Goal: Transaction & Acquisition: Purchase product/service

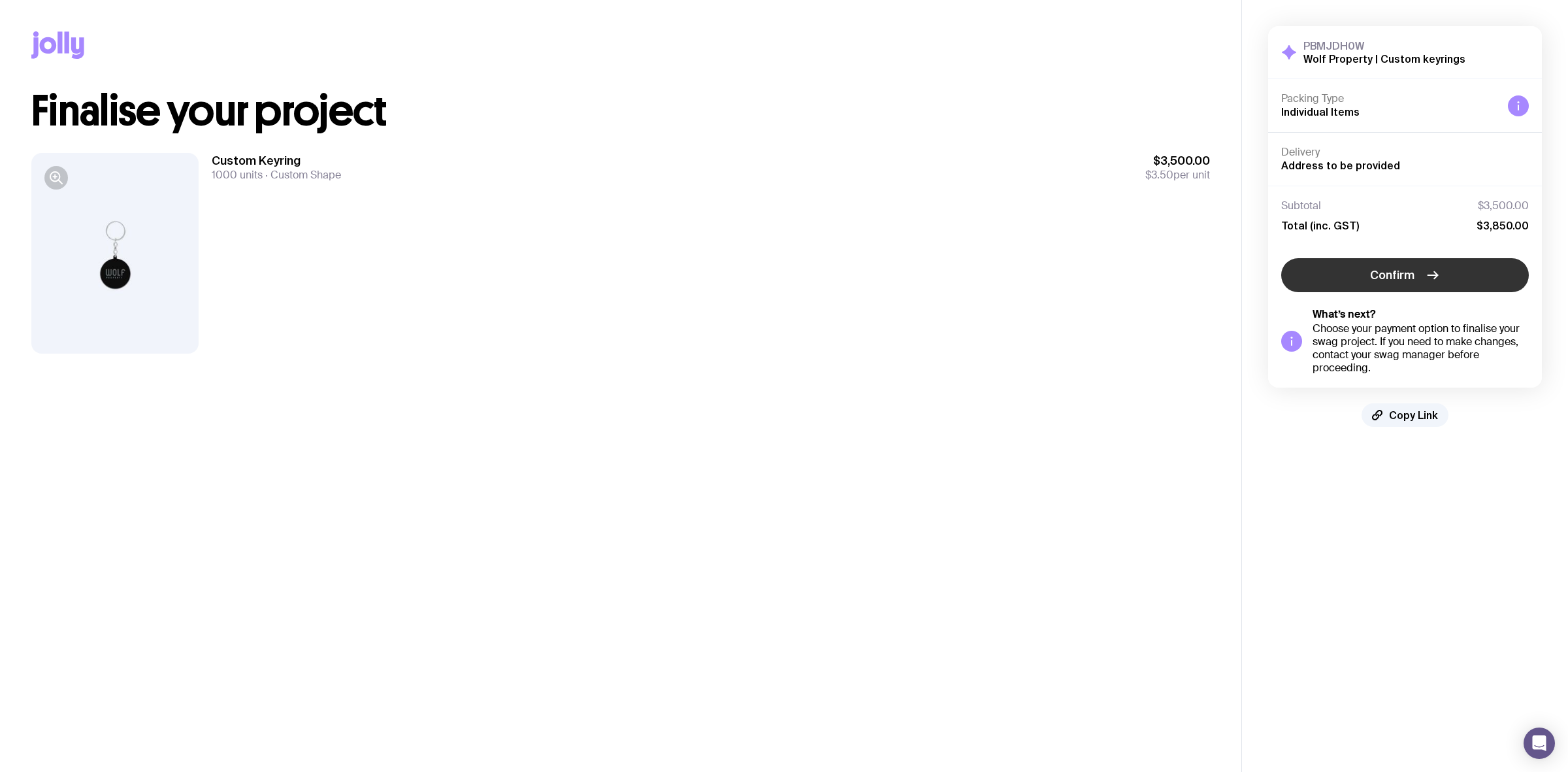
click at [1433, 290] on button "Confirm" at bounding box center [1405, 275] width 248 height 34
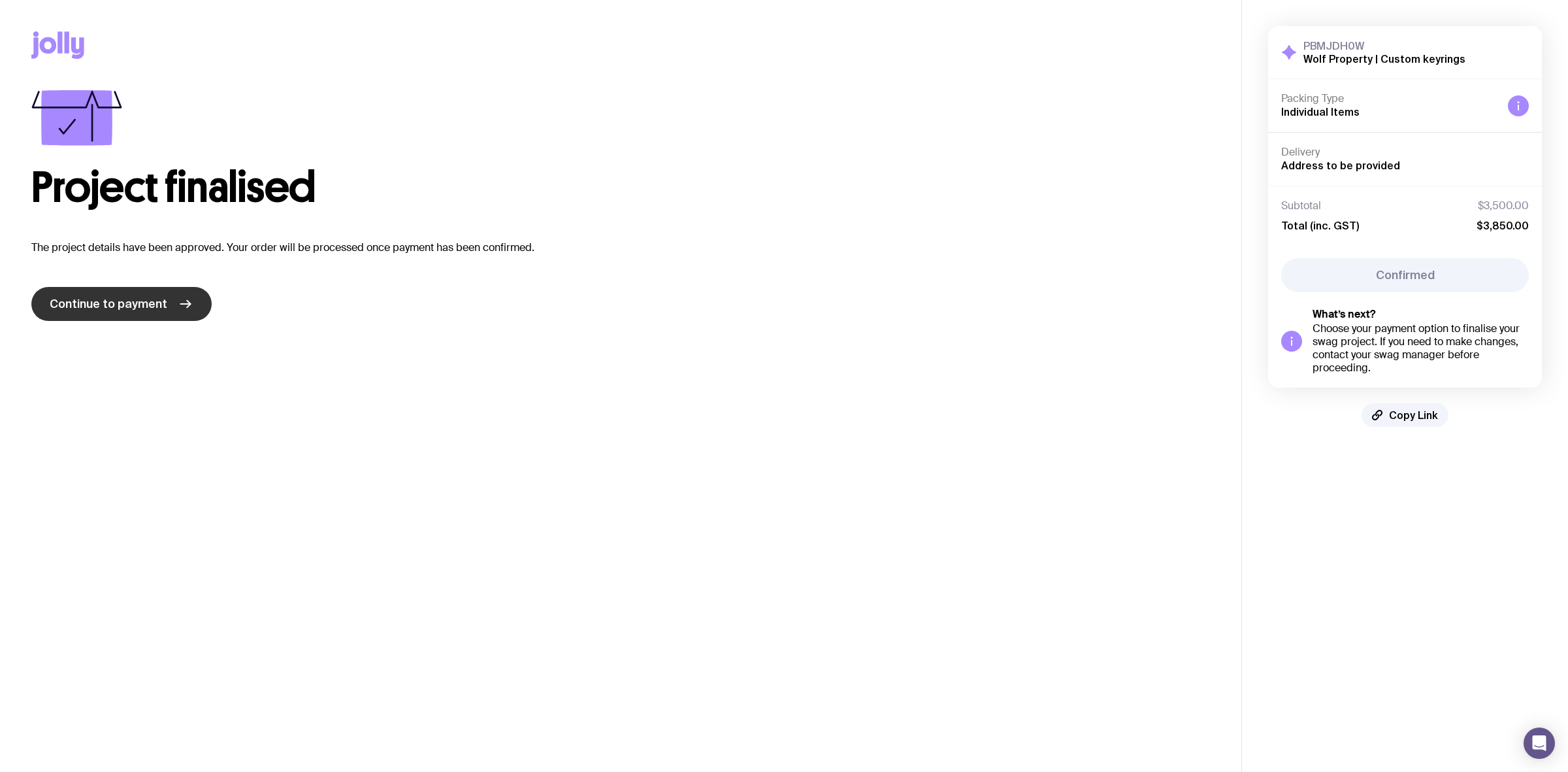
click at [135, 294] on link "Continue to payment" at bounding box center [121, 304] width 180 height 34
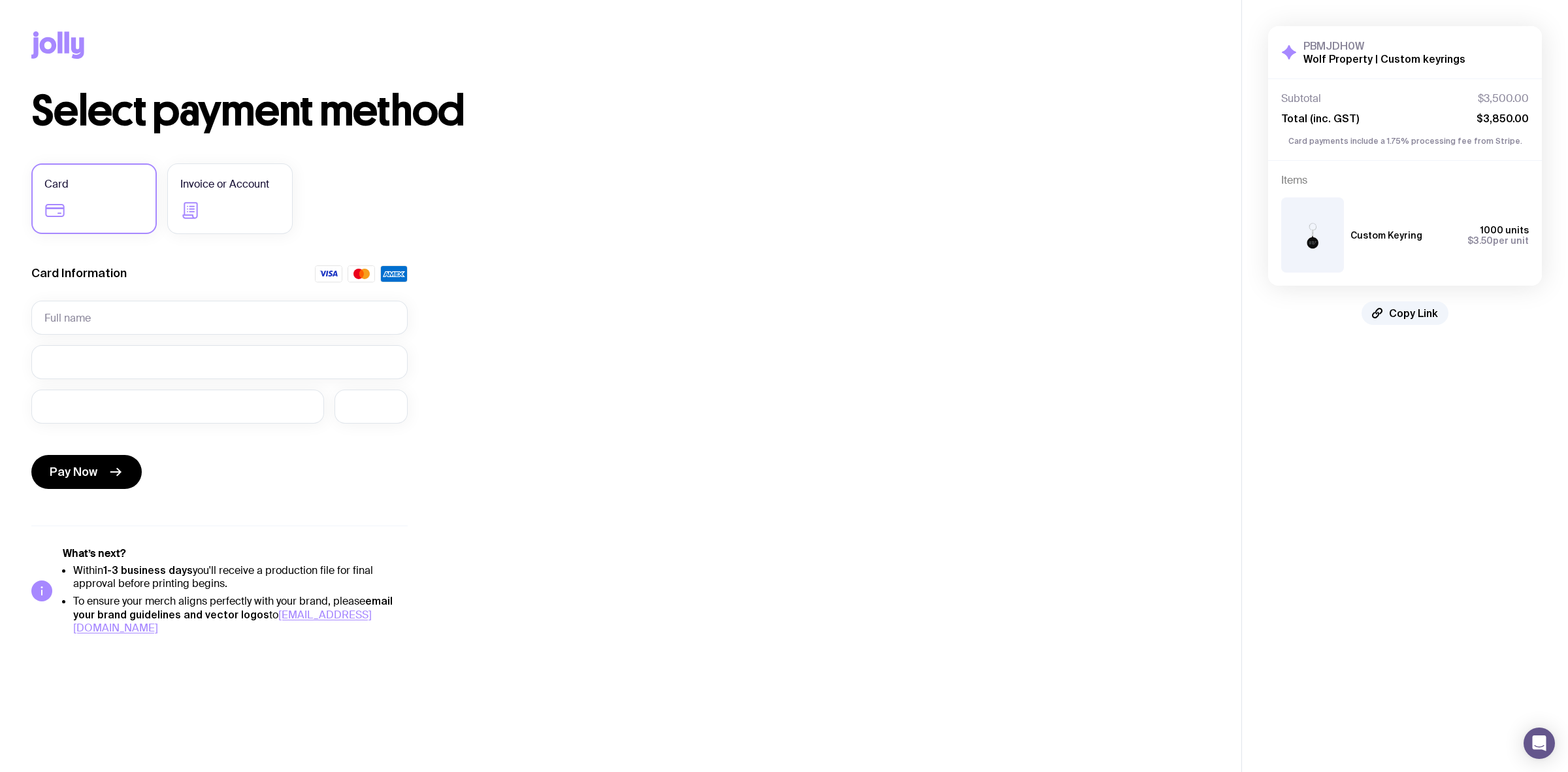
click at [246, 241] on div "Card Invoice or Account Card Information Pay Now What’s next? Within 1-3 busine…" at bounding box center [219, 398] width 376 height 472
click at [224, 192] on span "Invoice or Account" at bounding box center [225, 185] width 89 height 16
click at [0, 0] on input "Invoice or Account" at bounding box center [0, 0] width 0 height 0
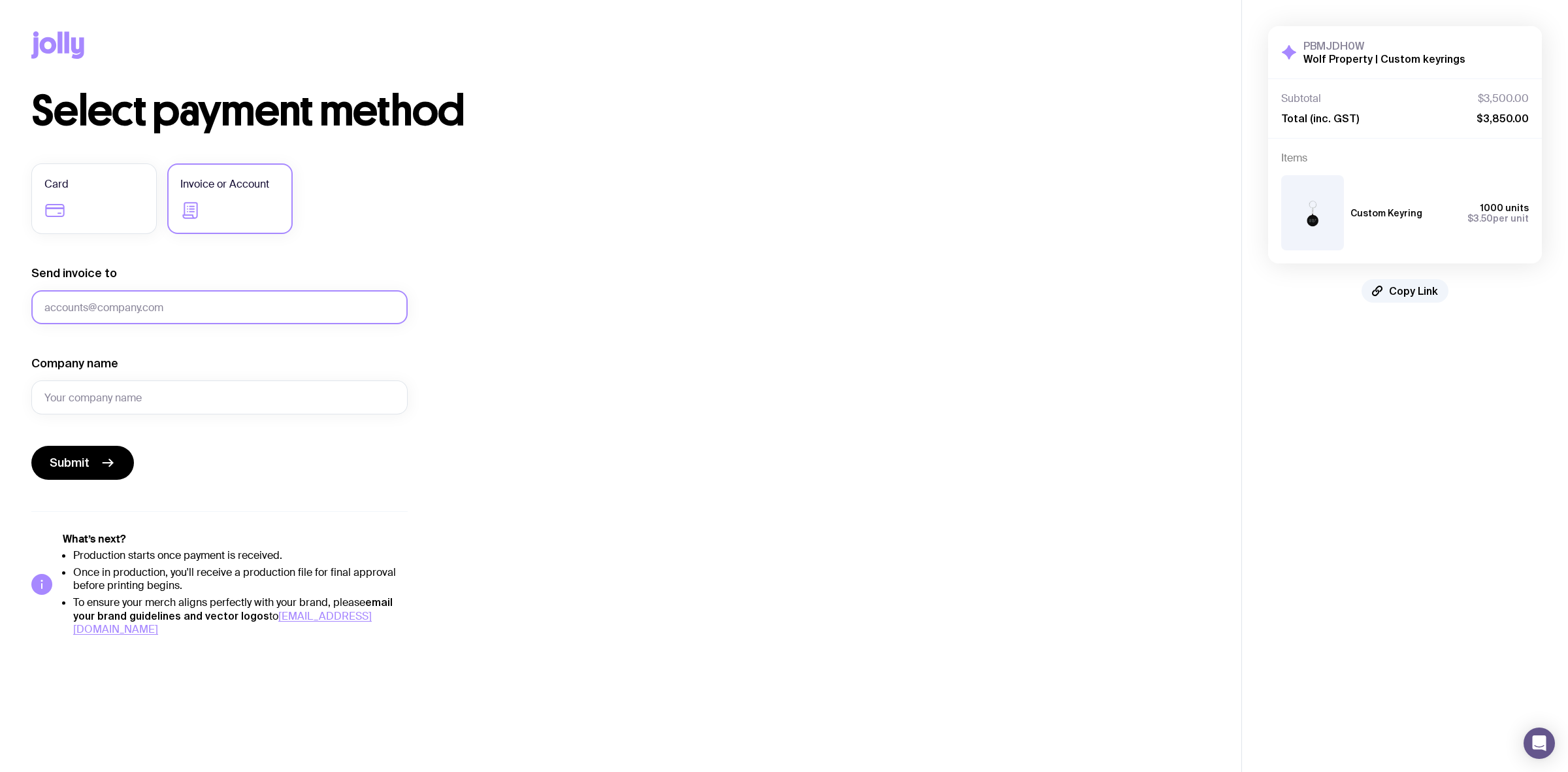
click at [131, 302] on input "Send invoice to" at bounding box center [219, 308] width 376 height 34
click at [131, 301] on input "Send invoice to" at bounding box center [219, 308] width 376 height 34
paste input "alyce@wolfproperty.com.au"
type input "alyce@wolfproperty.com.au"
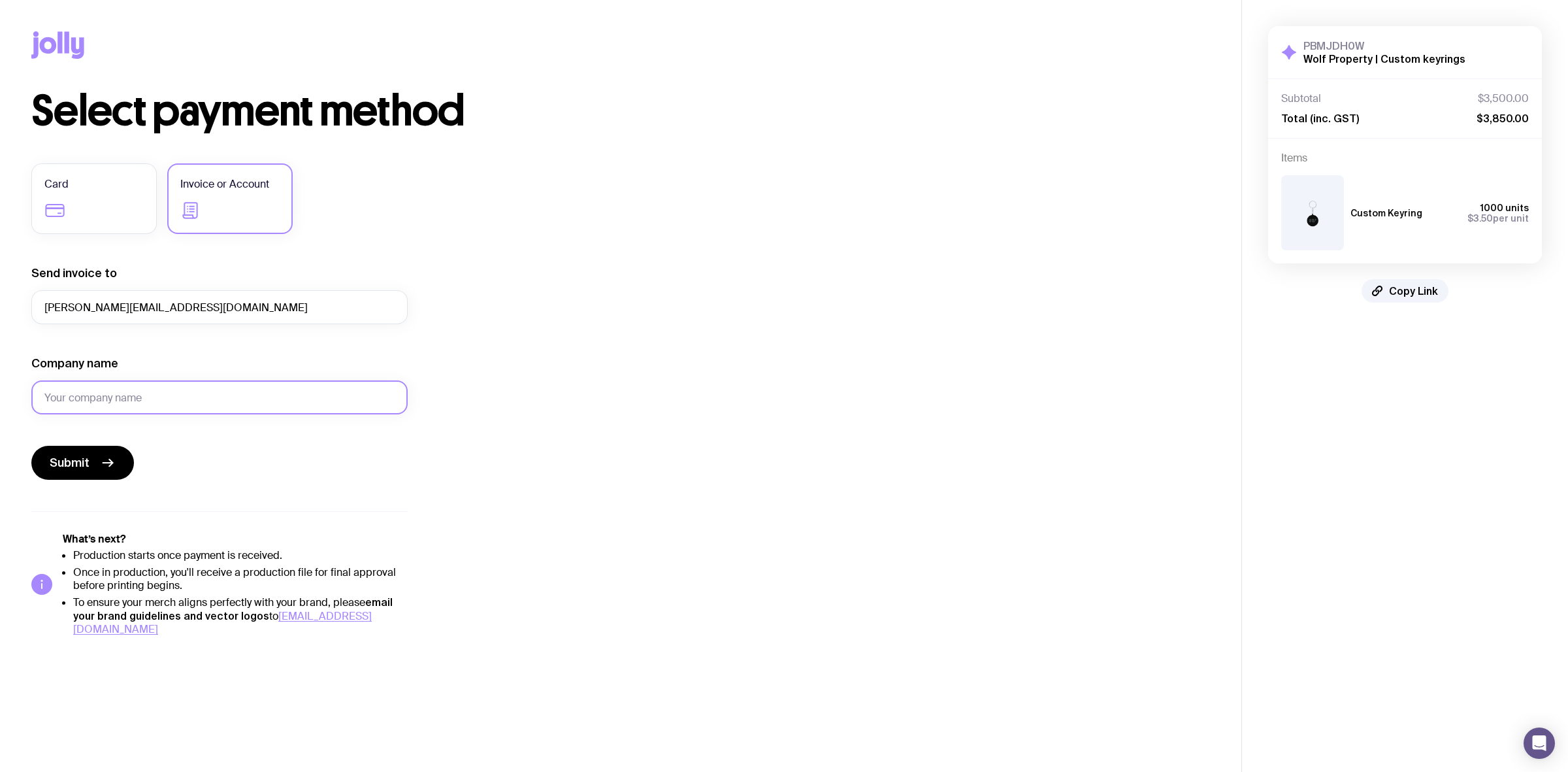
click at [132, 386] on input "Company name" at bounding box center [219, 398] width 376 height 34
type input "Wolf Property"
click at [869, 415] on div "Select payment method Card Invoice or Account Send invoice to alyce@wolfpropert…" at bounding box center [620, 363] width 1179 height 546
click at [94, 461] on button "Submit" at bounding box center [82, 463] width 102 height 34
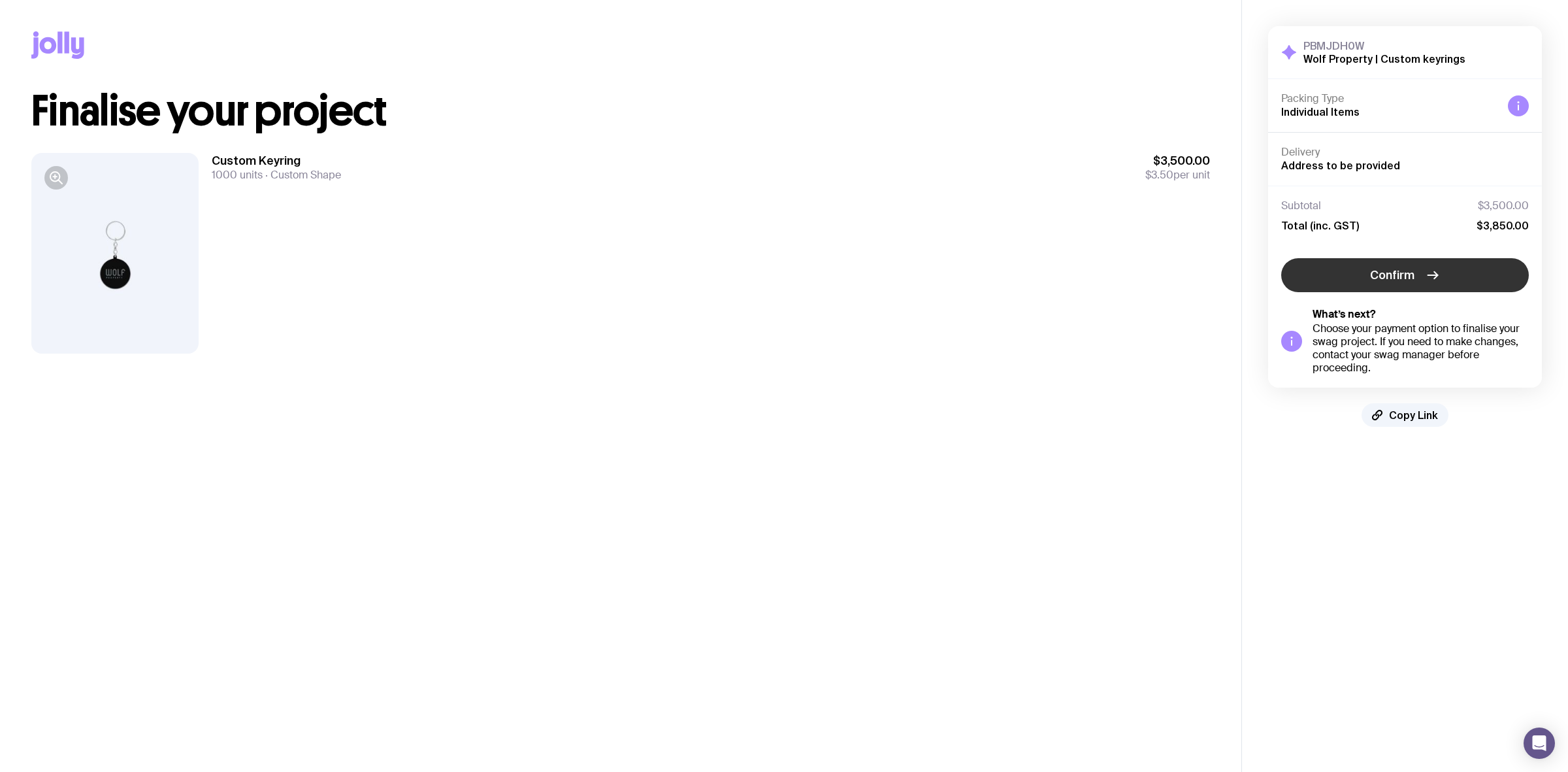
click at [1426, 283] on icon "button" at bounding box center [1433, 275] width 16 height 16
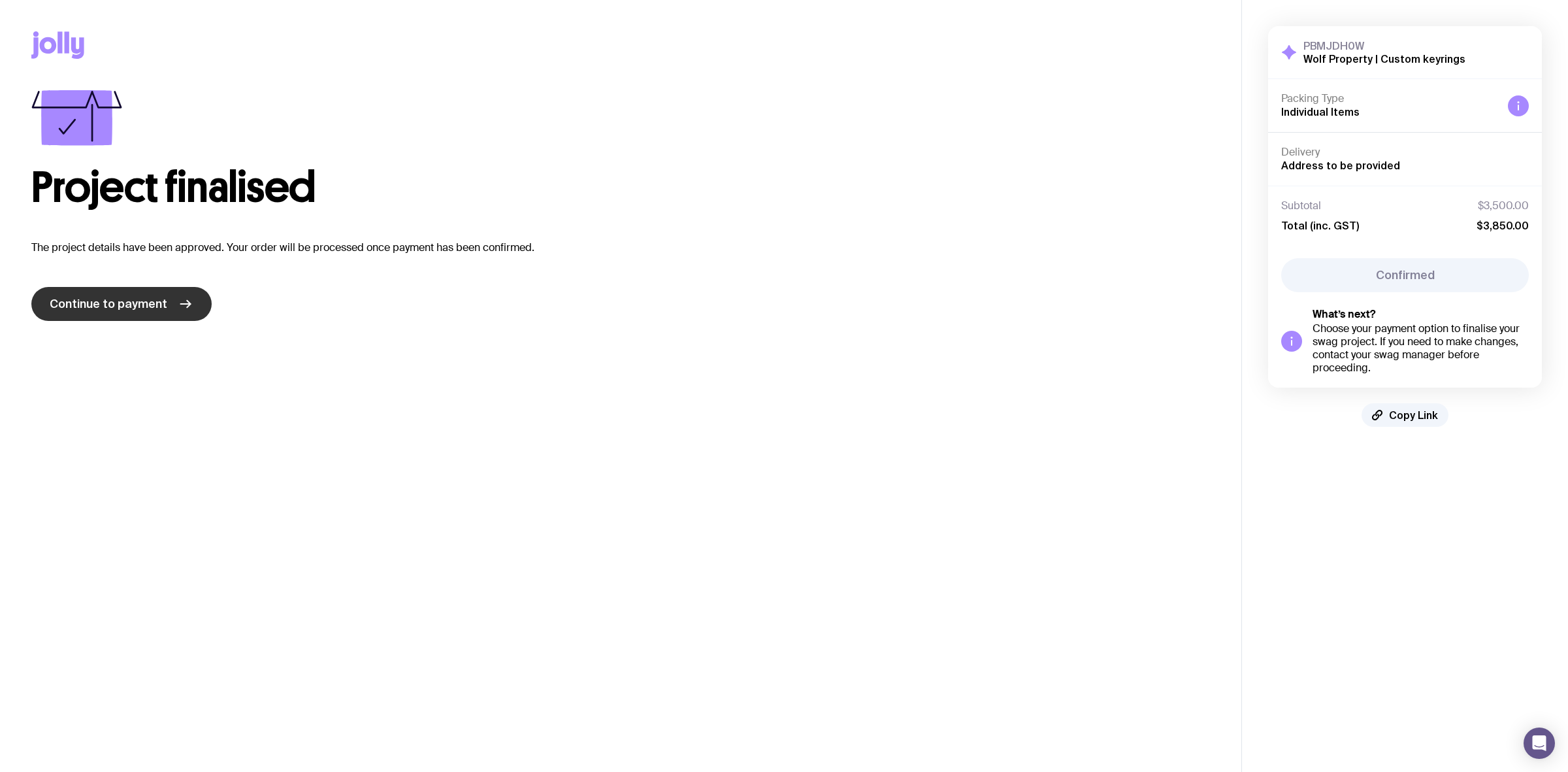
click at [124, 288] on link "Continue to payment" at bounding box center [121, 304] width 180 height 34
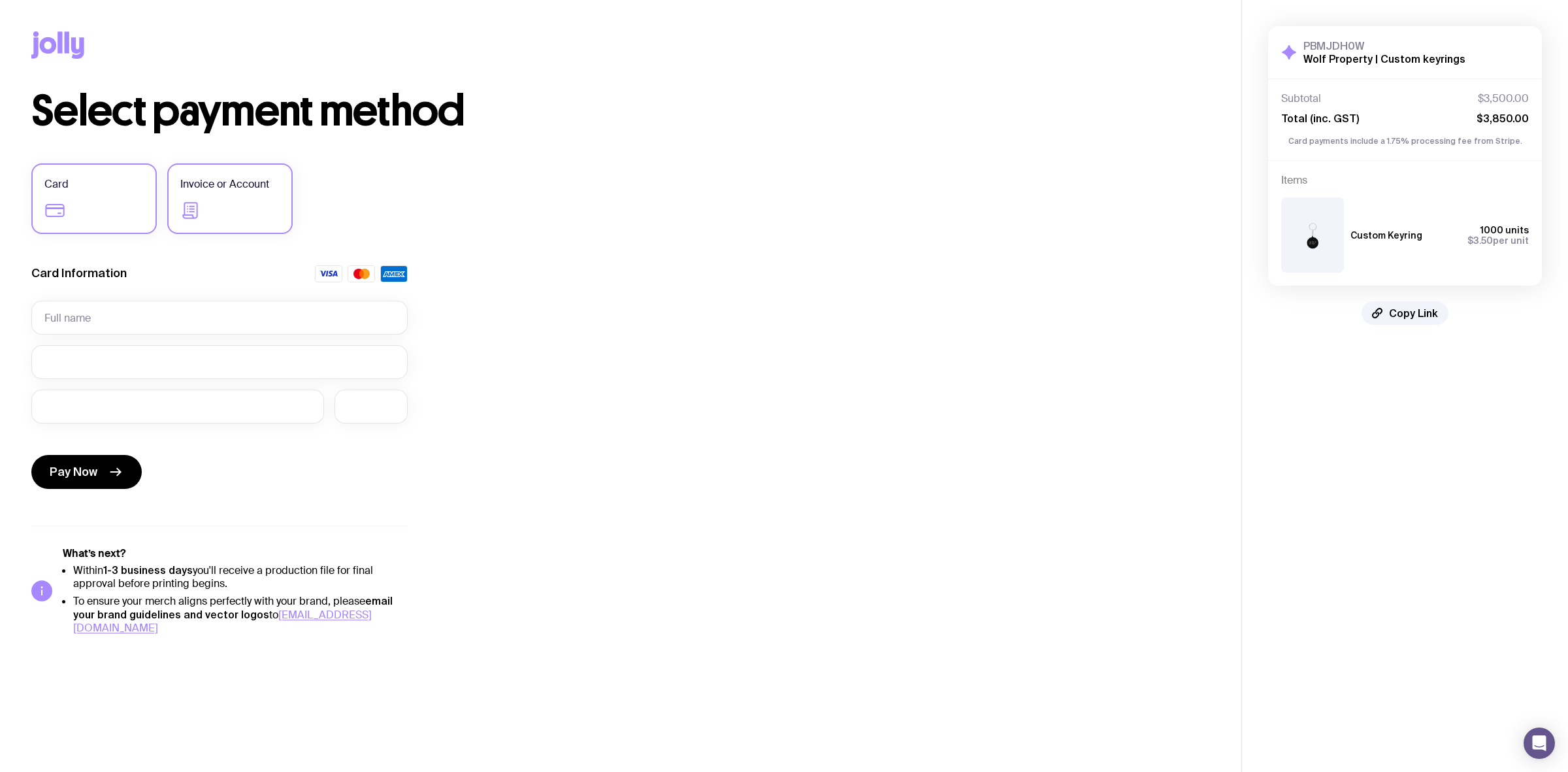
click at [200, 210] on icon at bounding box center [190, 209] width 20 height 21
click at [0, 0] on input "Invoice or Account" at bounding box center [0, 0] width 0 height 0
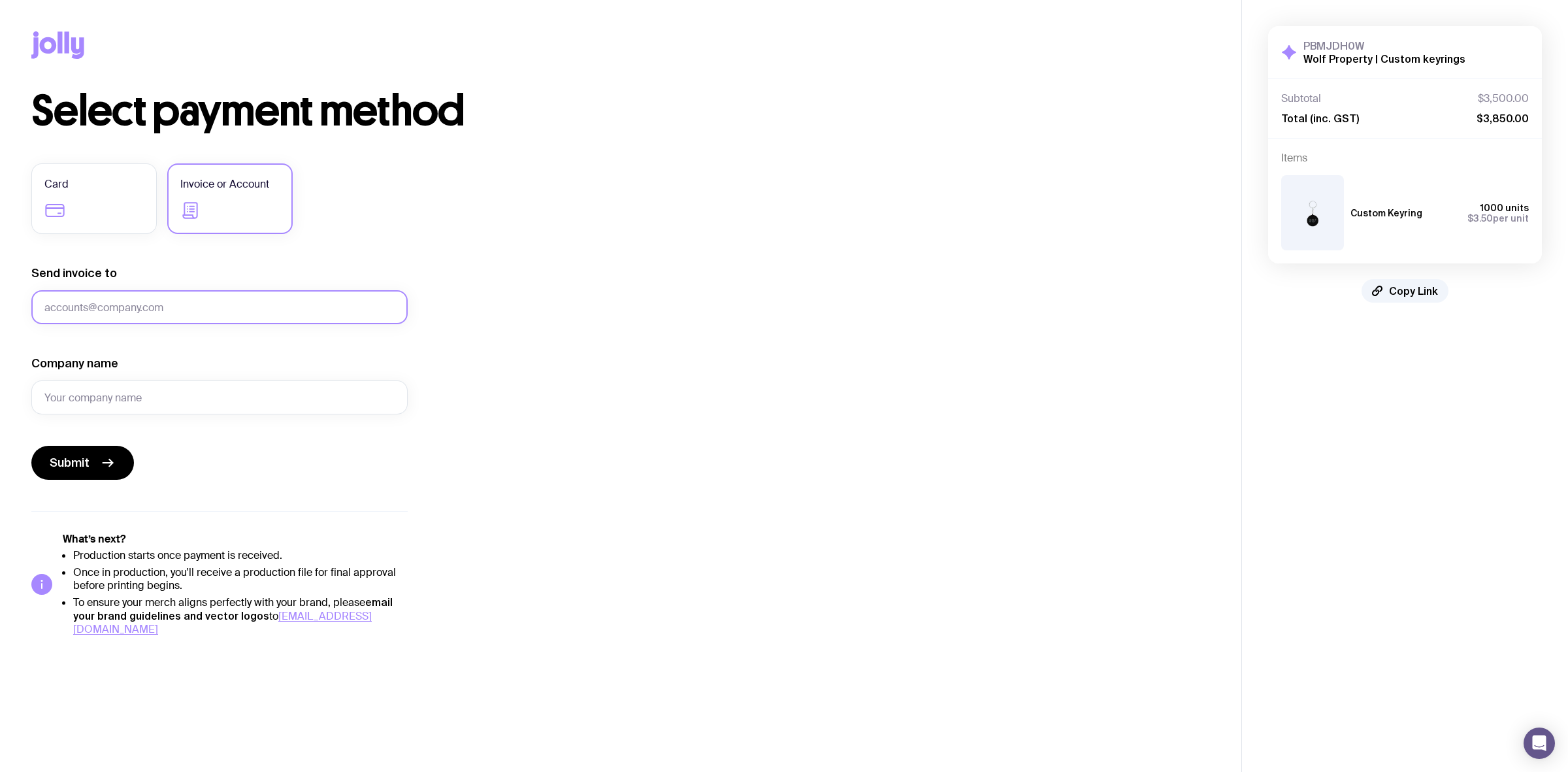
click at [128, 298] on input "Send invoice to" at bounding box center [219, 308] width 376 height 34
paste input "alyce@wolfproperty.com.au"
type input "alyce@wolfproperty.com.au"
click at [85, 386] on input "Company name" at bounding box center [219, 398] width 376 height 34
type input "Wolf Property"
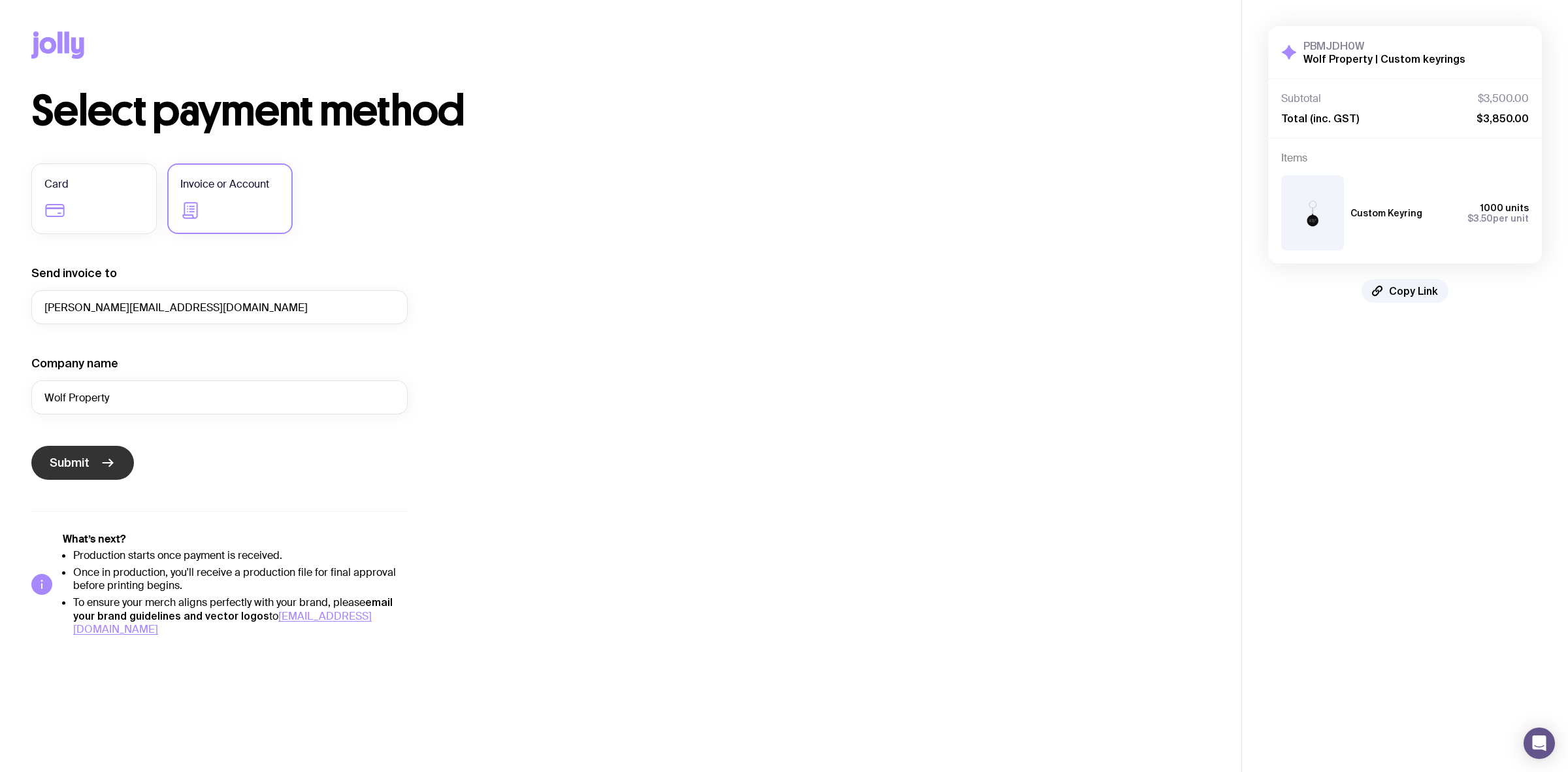
click at [75, 465] on span "Submit" at bounding box center [69, 463] width 40 height 16
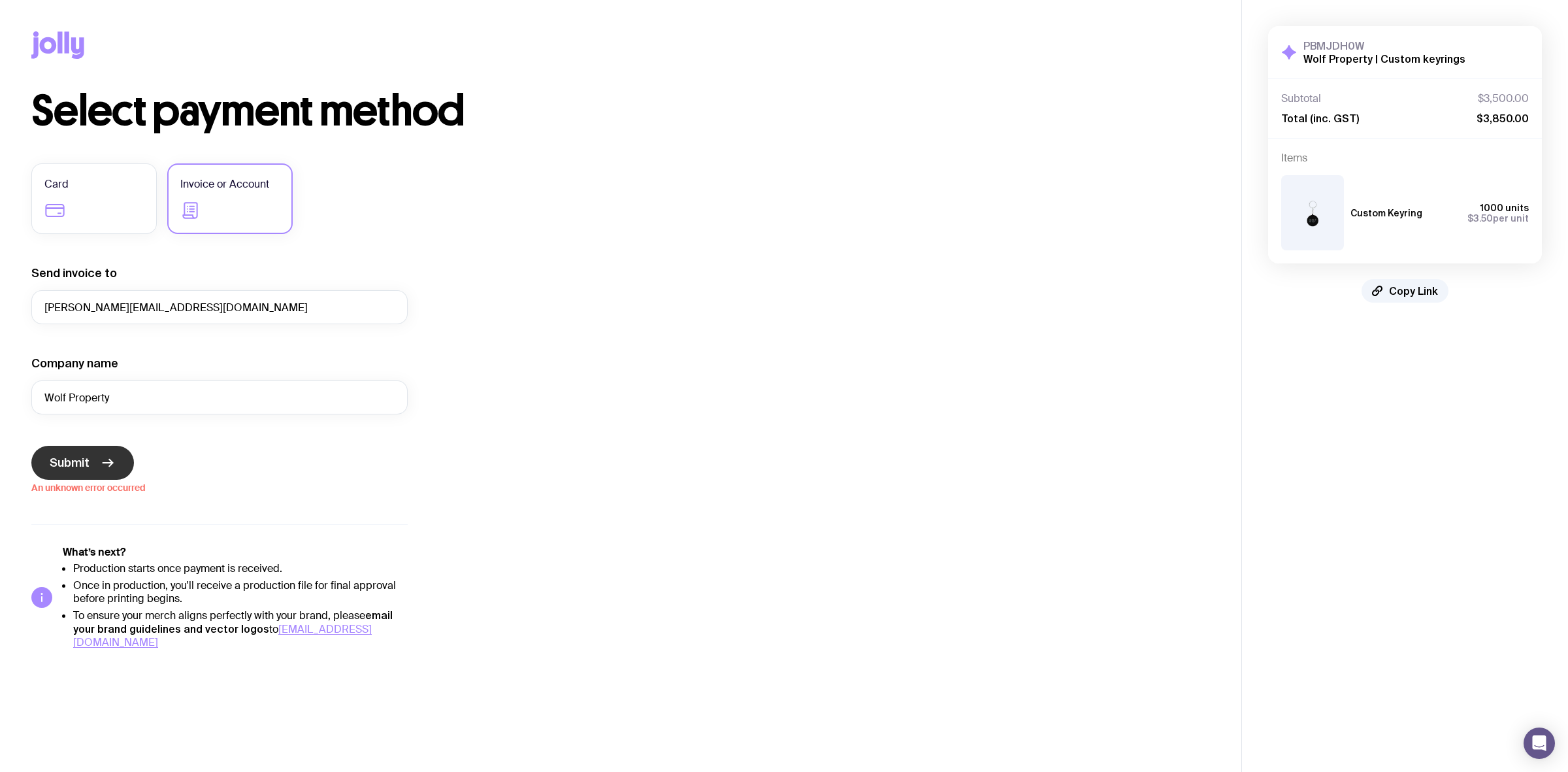
click at [1060, 295] on div "Select payment method Card Invoice or Account Send invoice to alyce@wolfpropert…" at bounding box center [620, 369] width 1179 height 559
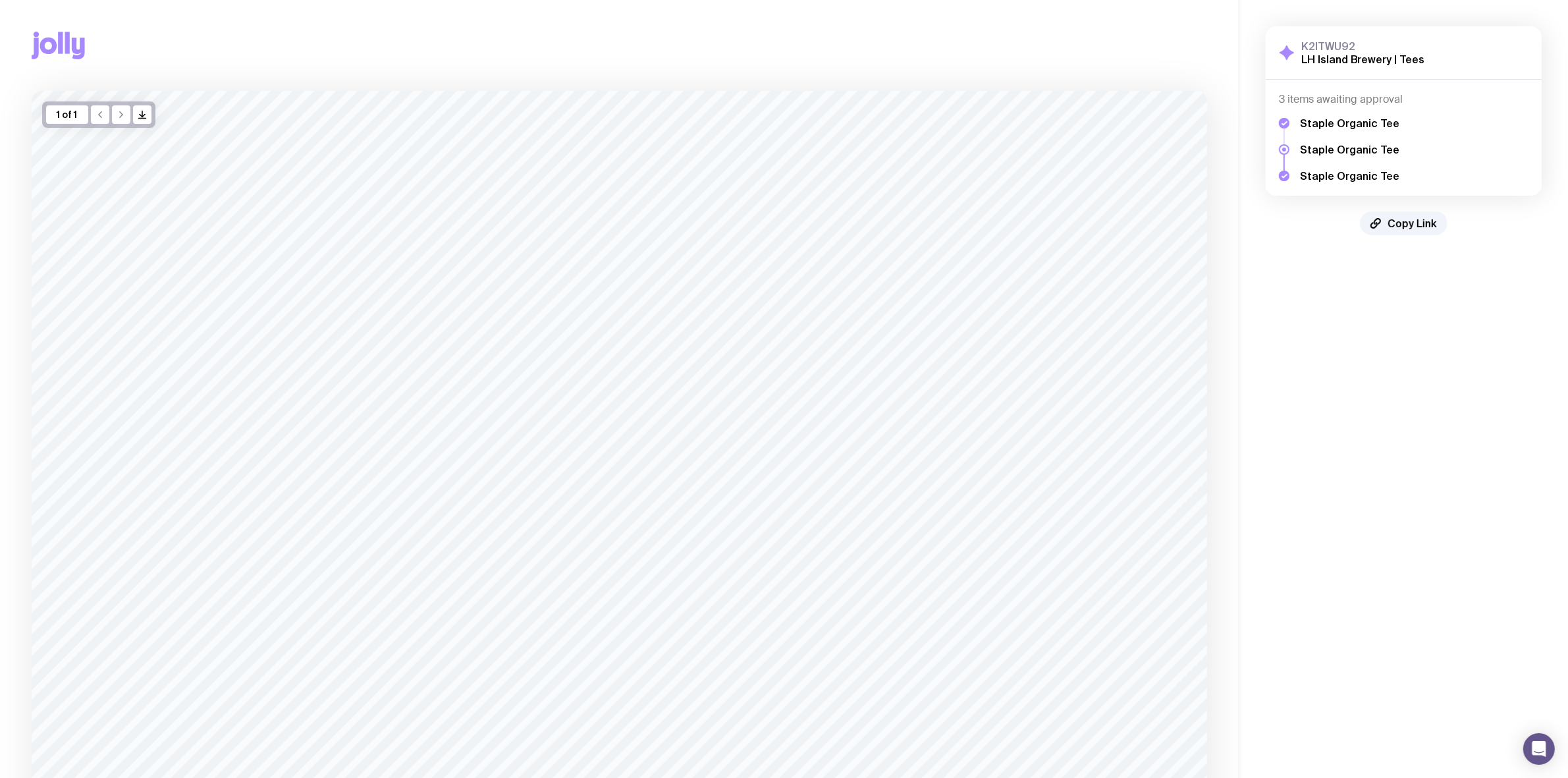
click at [1370, 362] on aside "K2ITWU92 LH Island Brewery | Tees Show Details 3 items awaiting approval Staple…" at bounding box center [1403, 511] width 330 height 1023
click at [1357, 124] on h5 "Staple Organic Tee" at bounding box center [1349, 123] width 100 height 13
click at [1356, 119] on h5 "Staple Organic Tee" at bounding box center [1349, 123] width 100 height 13
click at [1337, 172] on h5 "Staple Organic Tee" at bounding box center [1349, 175] width 100 height 13
click at [1338, 176] on h5 "Staple Organic Tee" at bounding box center [1349, 175] width 100 height 13
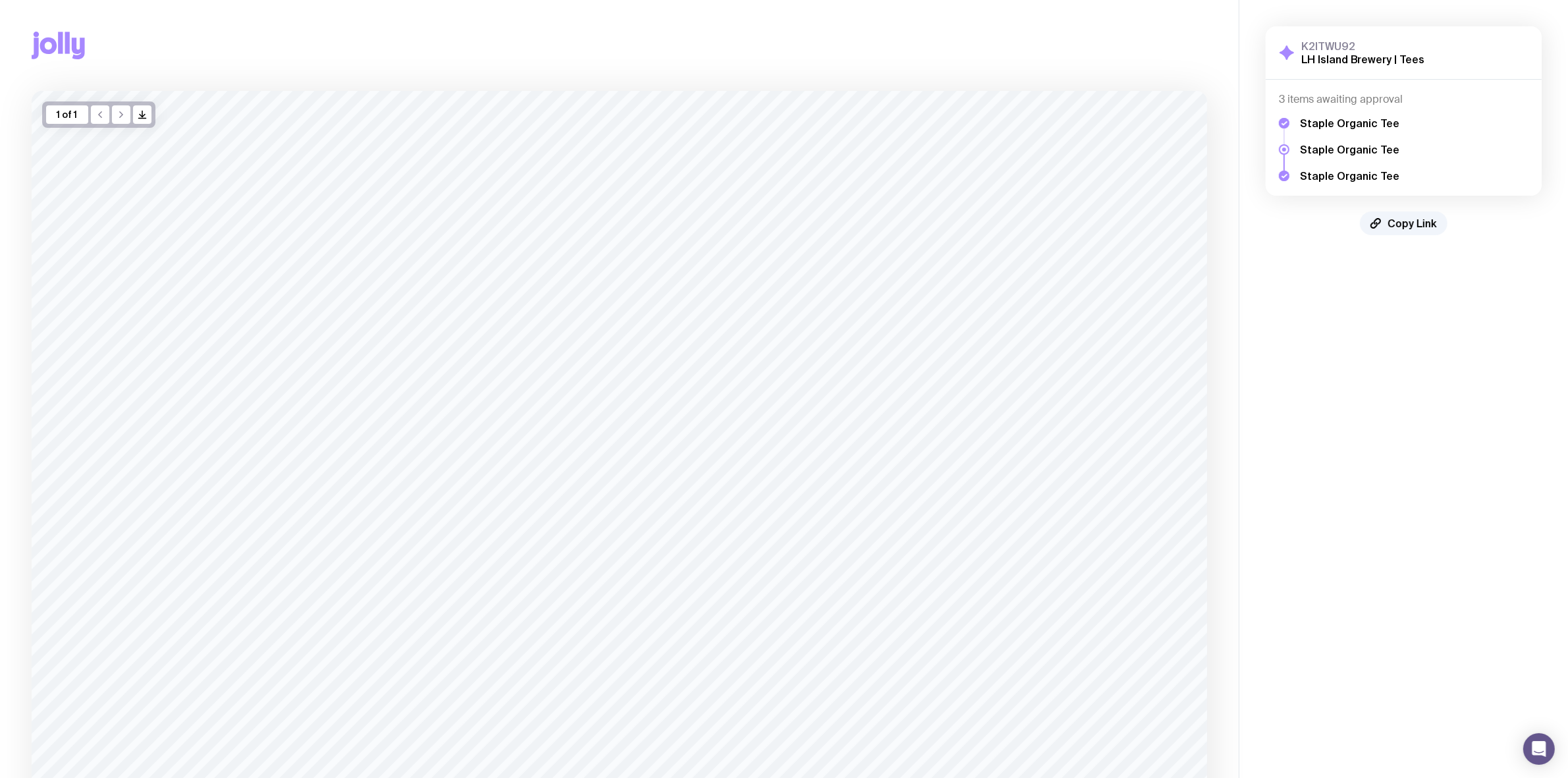
click at [1275, 181] on div "3 items awaiting approval Staple Organic Tee Staple Organic Tee Staple Organic …" at bounding box center [1403, 137] width 276 height 116
click at [1284, 174] on icon at bounding box center [1284, 176] width 11 height 11
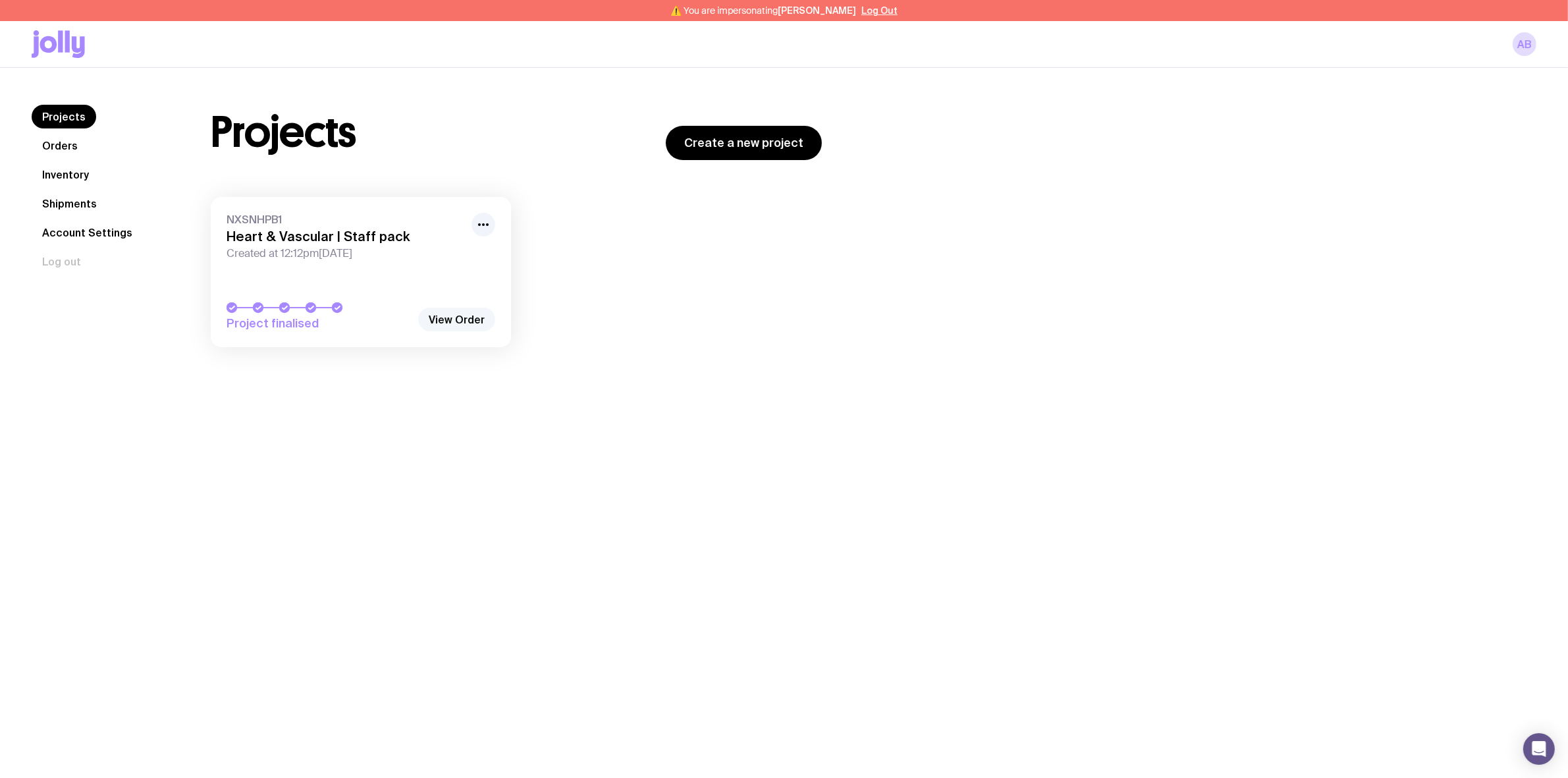
click at [472, 317] on link "View Order" at bounding box center [457, 319] width 77 height 23
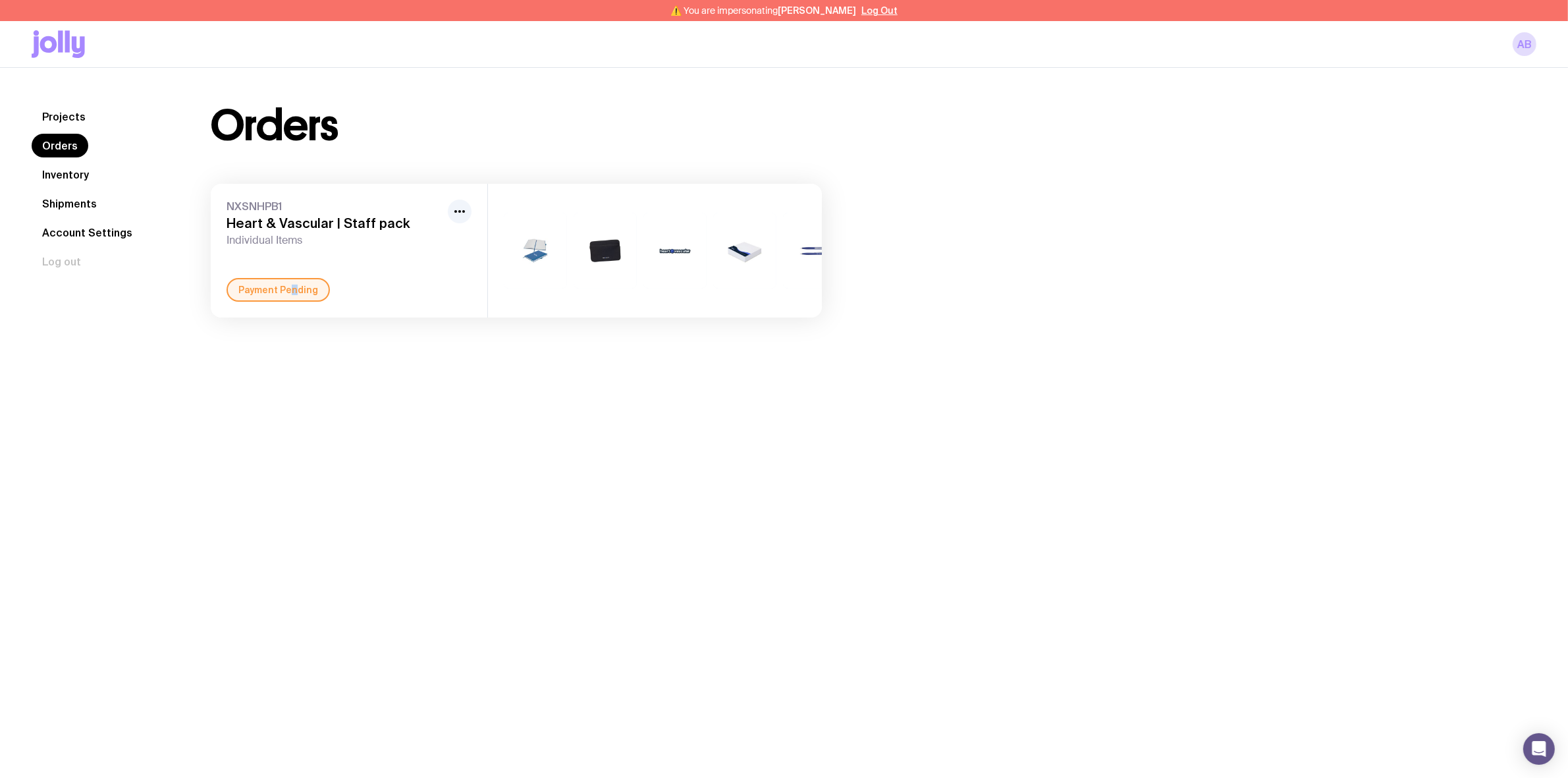
click at [290, 302] on div "Payment Pending" at bounding box center [277, 289] width 103 height 23
click at [287, 302] on div "Payment Pending" at bounding box center [277, 289] width 103 height 23
click at [287, 296] on div "Payment Pending" at bounding box center [277, 289] width 103 height 23
click at [308, 270] on div "NXSNHPB1 Heart & Vascular | Staff pack Individual Items Payment Pending" at bounding box center [349, 251] width 277 height 134
click at [310, 270] on div "NXSNHPB1 Heart & Vascular | Staff pack Individual Items Payment Pending" at bounding box center [349, 251] width 277 height 134
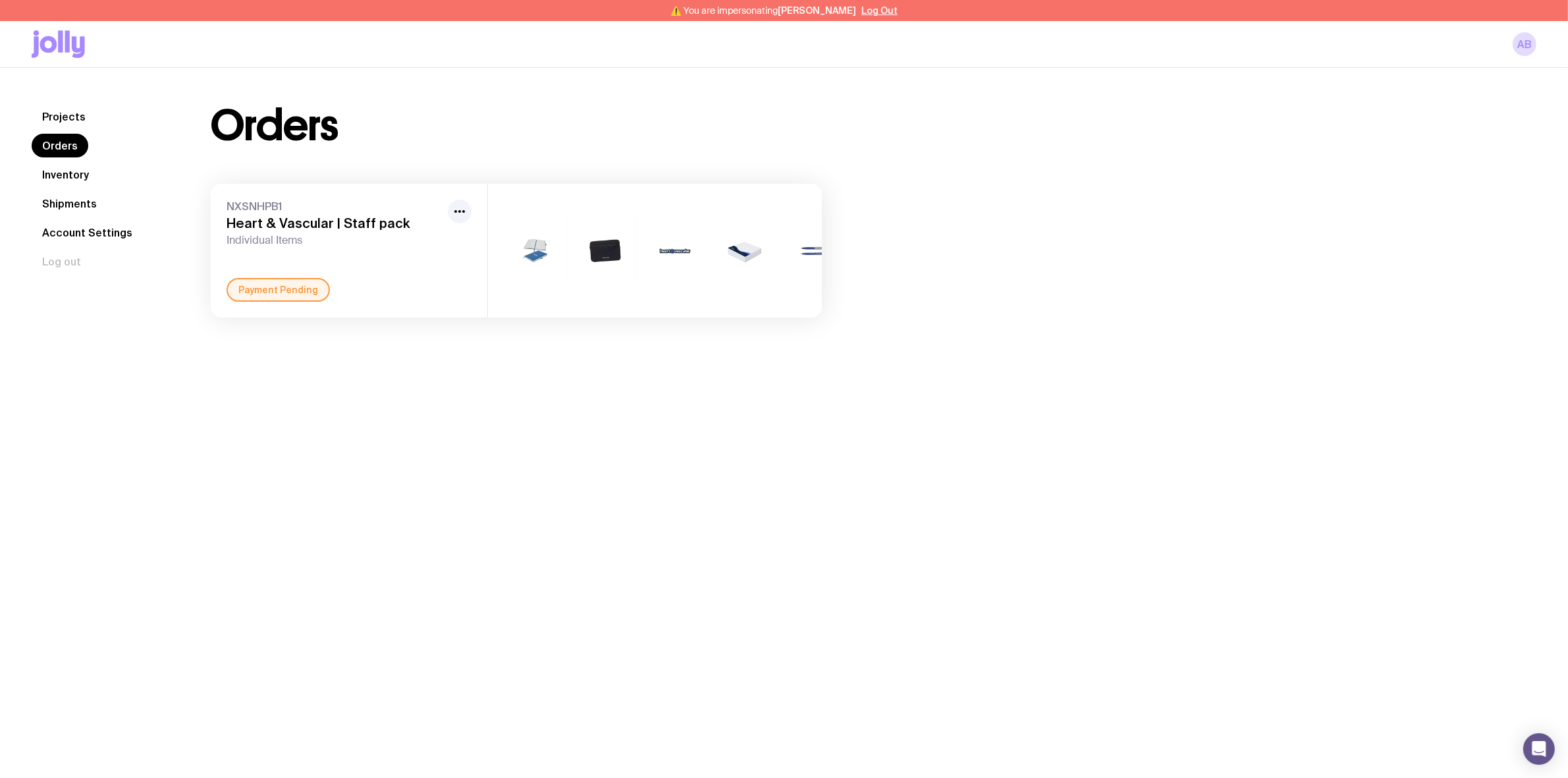
click at [314, 265] on div "NXSNHPB1 Heart & Vascular | Staff pack Individual Items Payment Pending" at bounding box center [349, 251] width 277 height 134
click at [304, 248] on div "NXSNHPB1 Heart & Vascular | Staff pack Individual Items Payment Pending" at bounding box center [349, 251] width 277 height 134
click at [460, 208] on icon "button" at bounding box center [460, 212] width 16 height 16
click at [324, 206] on span "NXSNHPB1" at bounding box center [334, 206] width 216 height 13
click at [842, 465] on div "Projects Orders Inventory Shipments Account Settings Log out Projects Orders In…" at bounding box center [784, 457] width 1568 height 778
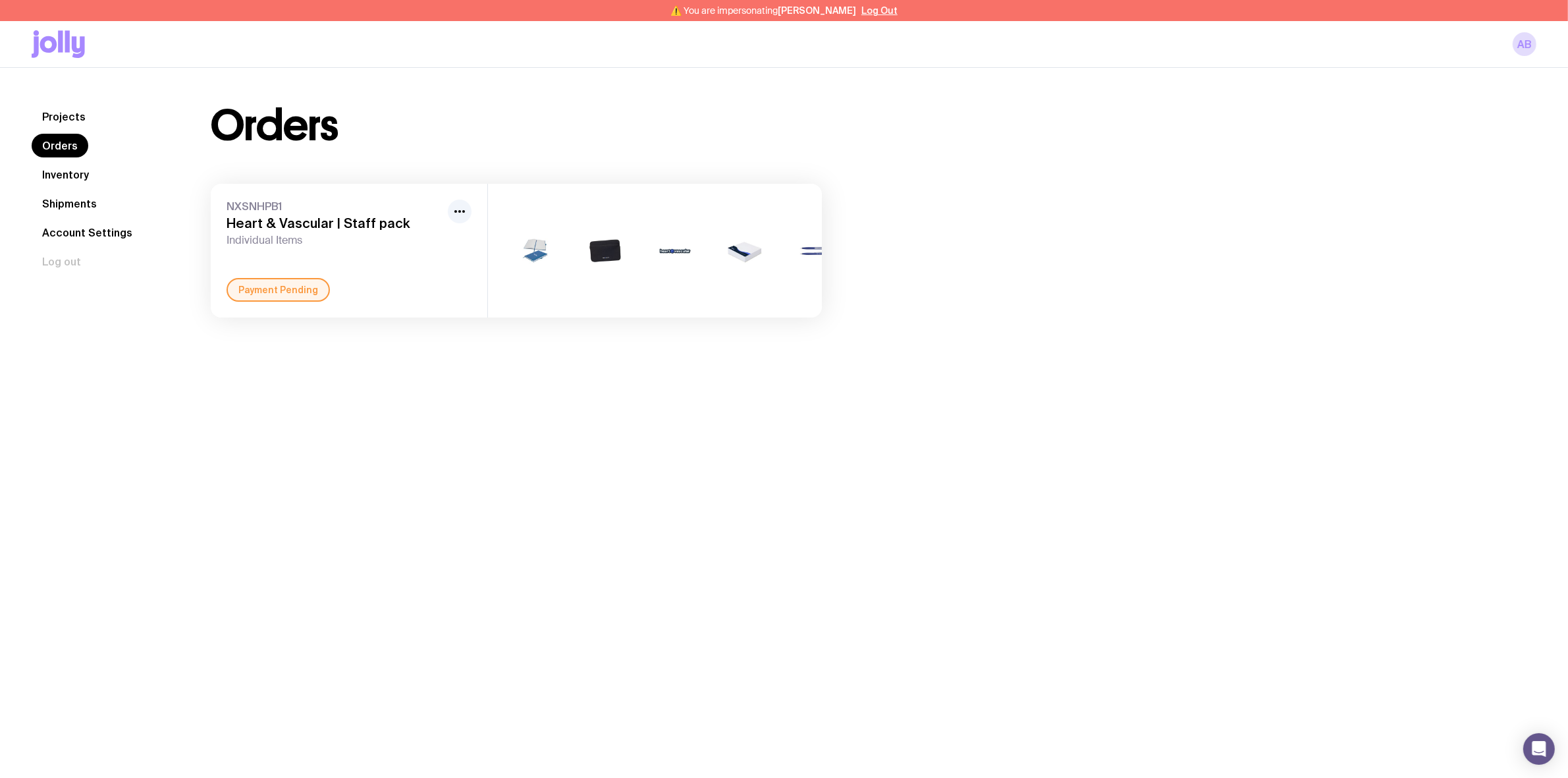
click at [719, 517] on div "Projects Orders Inventory Shipments Account Settings Log out Projects Orders In…" at bounding box center [784, 457] width 1568 height 778
drag, startPoint x: 454, startPoint y: 419, endPoint x: 448, endPoint y: 409, distance: 11.7
click at [453, 421] on div "Projects Orders Inventory Shipments Account Settings Log out Projects Orders In…" at bounding box center [784, 457] width 1568 height 778
drag, startPoint x: 448, startPoint y: 409, endPoint x: 455, endPoint y: 393, distance: 17.5
click at [453, 401] on div "Projects Orders Inventory Shipments Account Settings Log out Projects Orders In…" at bounding box center [784, 457] width 1568 height 778
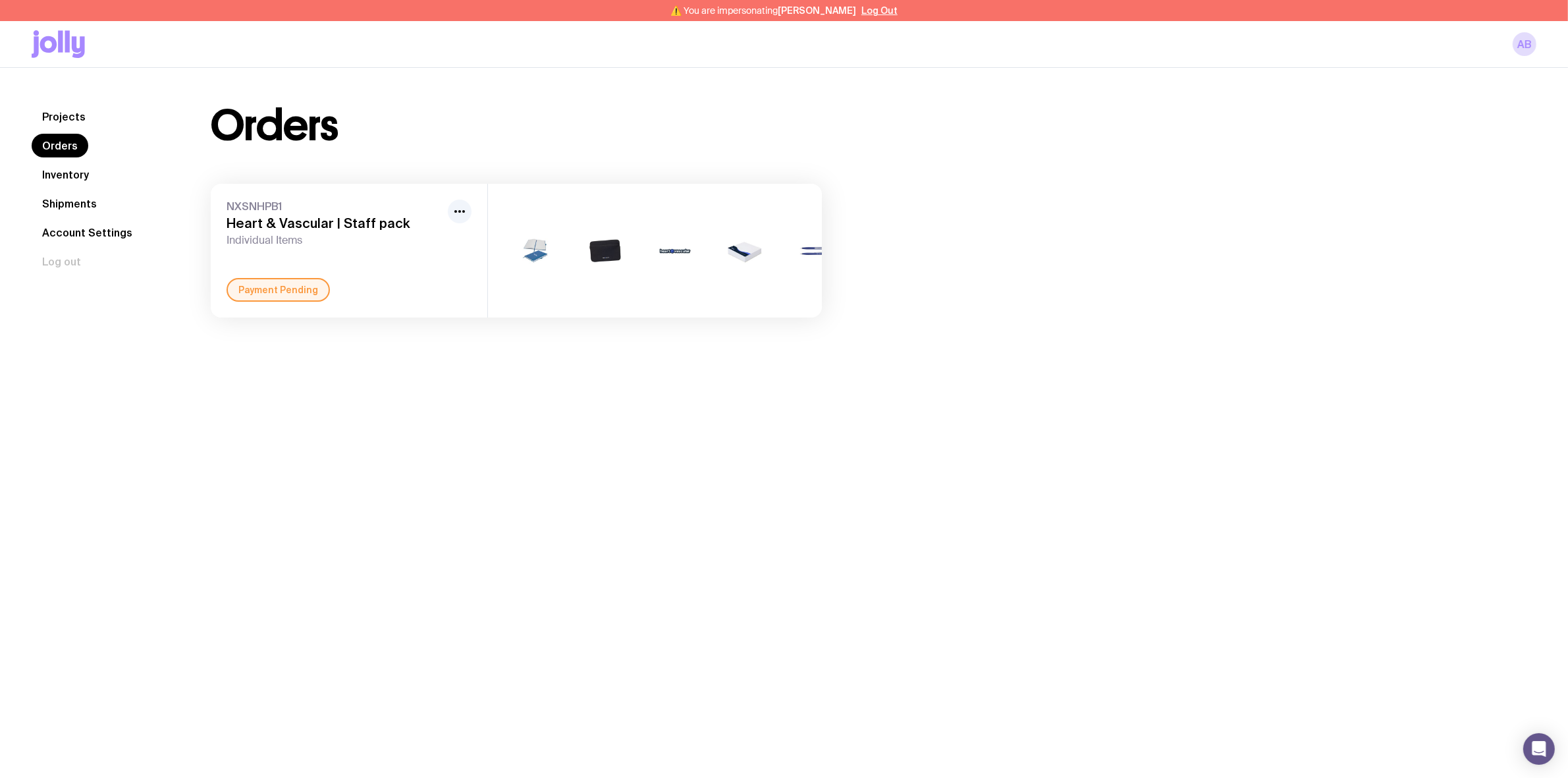
click at [561, 458] on div "Projects Orders Inventory Shipments Account Settings Log out Projects Orders In…" at bounding box center [784, 457] width 1568 height 778
click at [640, 440] on div "Projects Orders Inventory Shipments Account Settings Log out Projects Orders In…" at bounding box center [784, 457] width 1568 height 778
drag, startPoint x: 646, startPoint y: 453, endPoint x: 650, endPoint y: 459, distance: 7.2
click at [648, 450] on div "Projects Orders Inventory Shipments Account Settings Log out Projects Orders In…" at bounding box center [784, 457] width 1568 height 778
click at [650, 446] on div "Projects Orders Inventory Shipments Account Settings Log out Projects Orders In…" at bounding box center [784, 457] width 1568 height 778
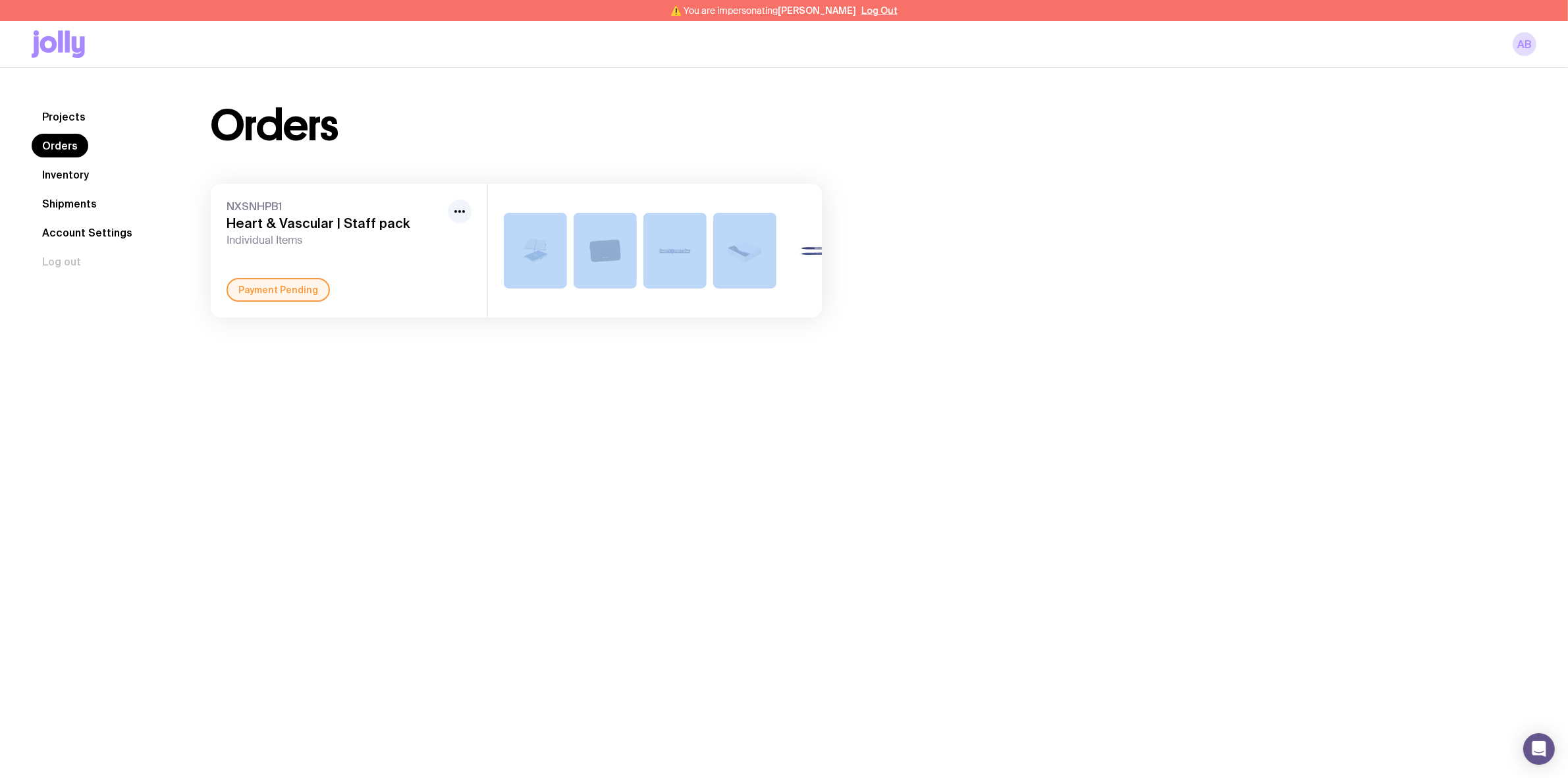
click at [650, 446] on div "Projects Orders Inventory Shipments Account Settings Log out Projects Orders In…" at bounding box center [784, 457] width 1568 height 778
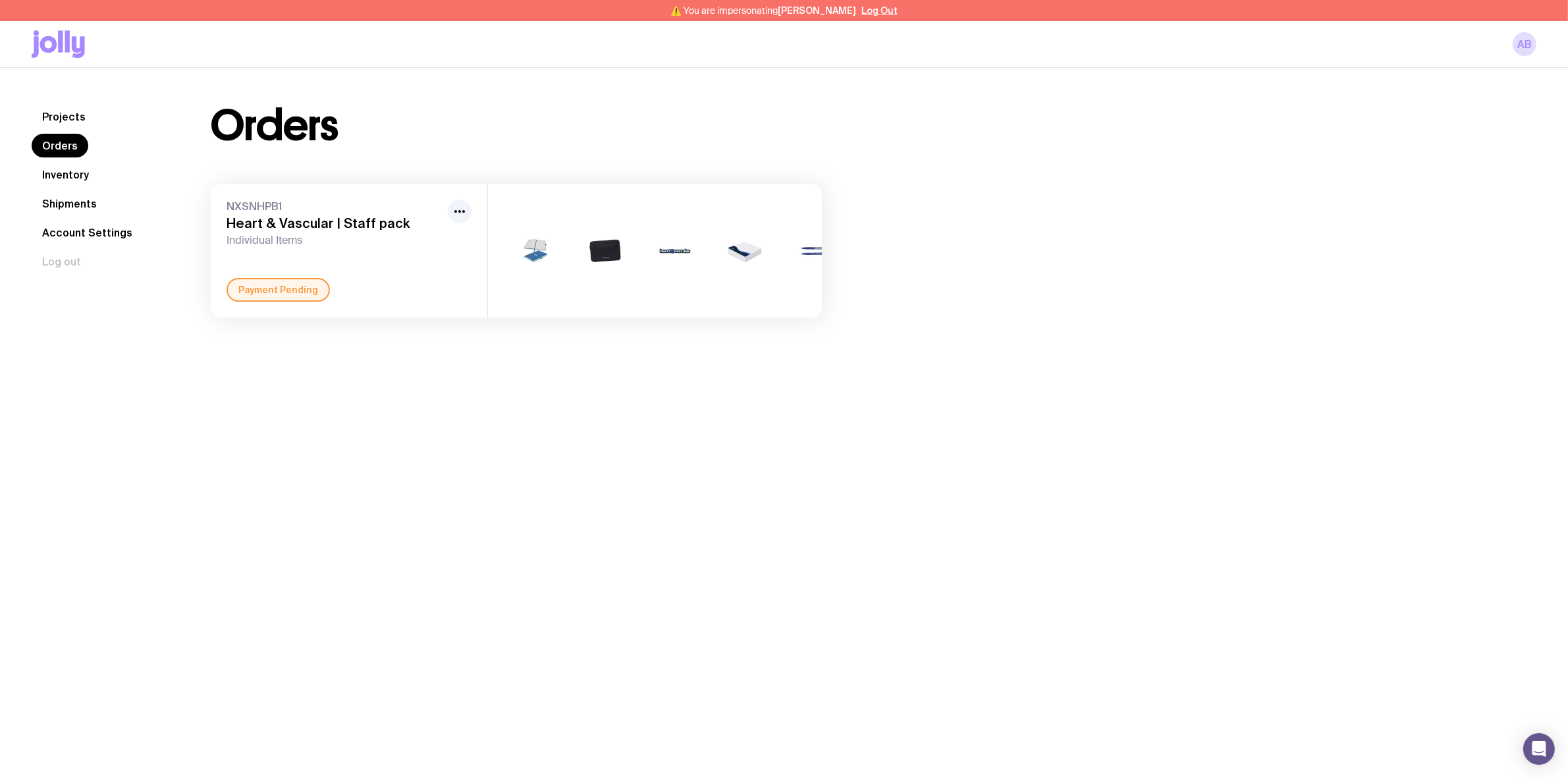
drag, startPoint x: 941, startPoint y: 390, endPoint x: 932, endPoint y: 372, distance: 20.1
click at [941, 389] on div "Projects Orders Inventory Shipments Account Settings Log out Projects Orders In…" at bounding box center [784, 457] width 1568 height 778
click at [934, 376] on div "Projects Orders Inventory Shipments Account Settings Log out Projects Orders In…" at bounding box center [784, 457] width 1568 height 778
click at [934, 379] on div "Projects Orders Inventory Shipments Account Settings Log out Projects Orders In…" at bounding box center [784, 457] width 1568 height 778
drag, startPoint x: 489, startPoint y: 402, endPoint x: 320, endPoint y: 1, distance: 435.2
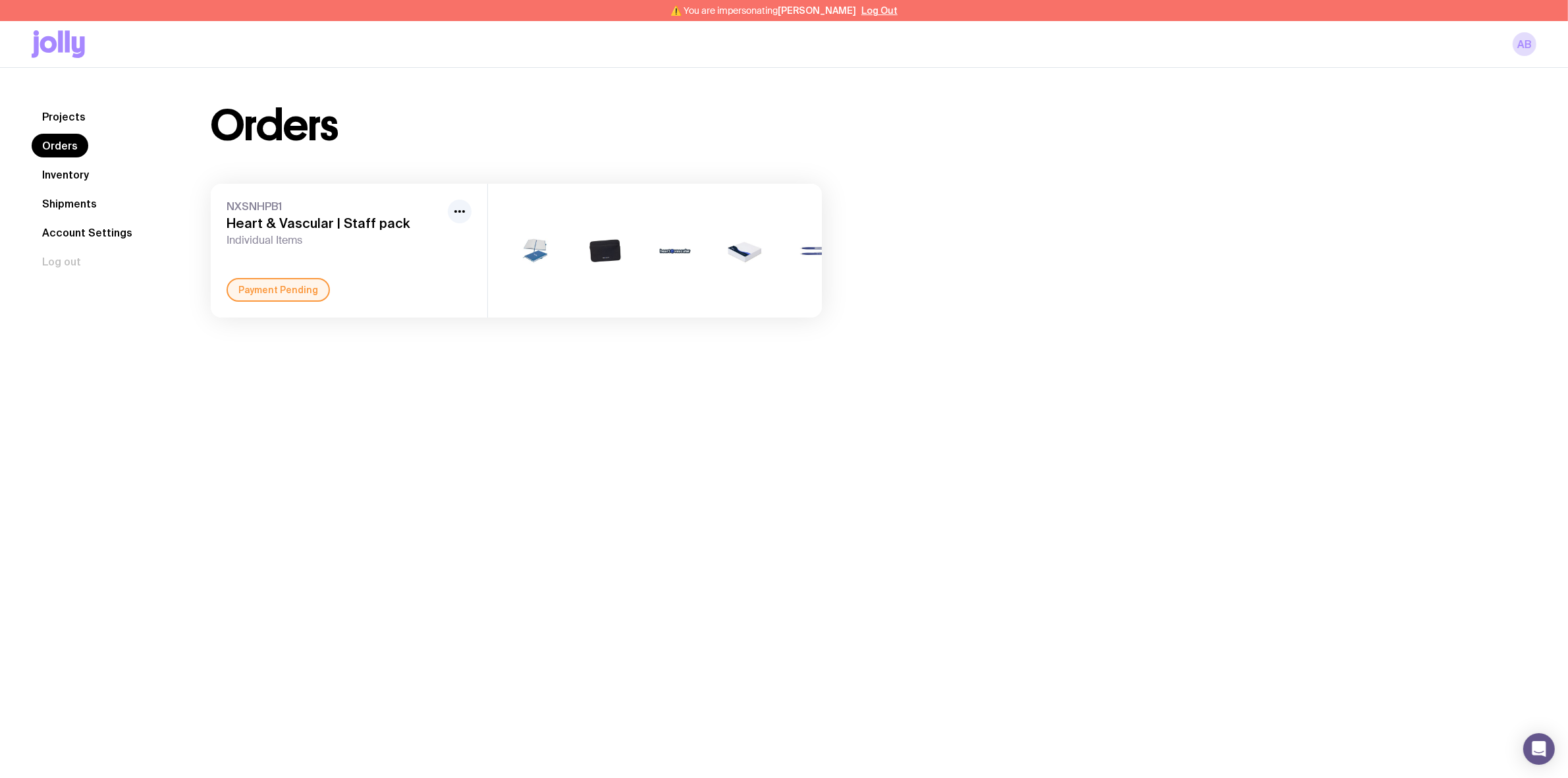
click at [478, 383] on div "Projects Orders Inventory Shipments Account Settings Log out Projects Orders In…" at bounding box center [784, 457] width 1568 height 778
